Goal: Navigation & Orientation: Find specific page/section

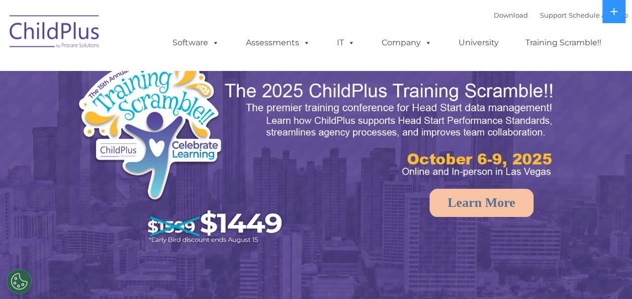
select select "MEDIUM"
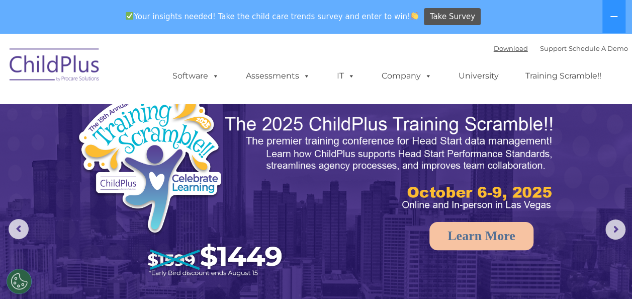
click at [495, 47] on link "Download" at bounding box center [511, 48] width 34 height 8
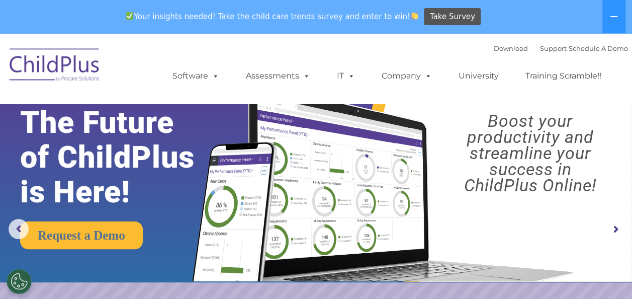
click at [608, 15] on button at bounding box center [614, 16] width 23 height 33
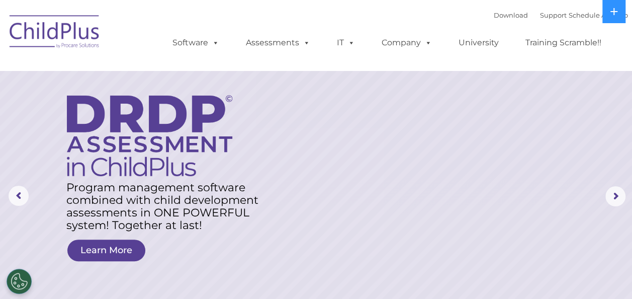
click at [606, 210] on rs-layer at bounding box center [316, 196] width 632 height 392
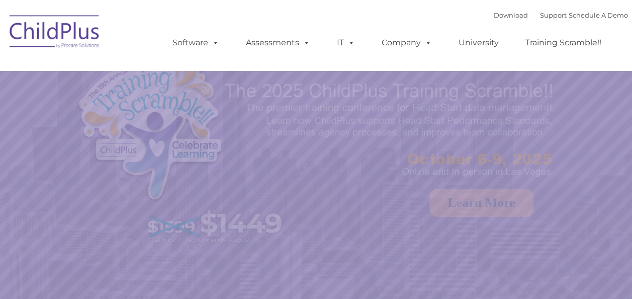
select select "MEDIUM"
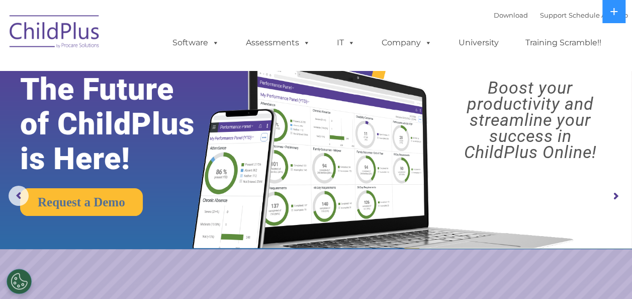
click at [618, 196] on rs-arrow at bounding box center [616, 196] width 20 height 20
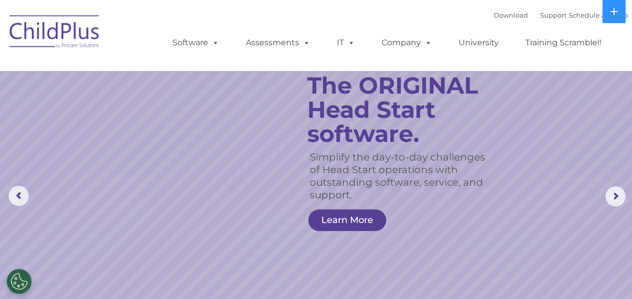
click at [52, 28] on img at bounding box center [55, 33] width 101 height 50
